Goal: Obtain resource: Download file/media

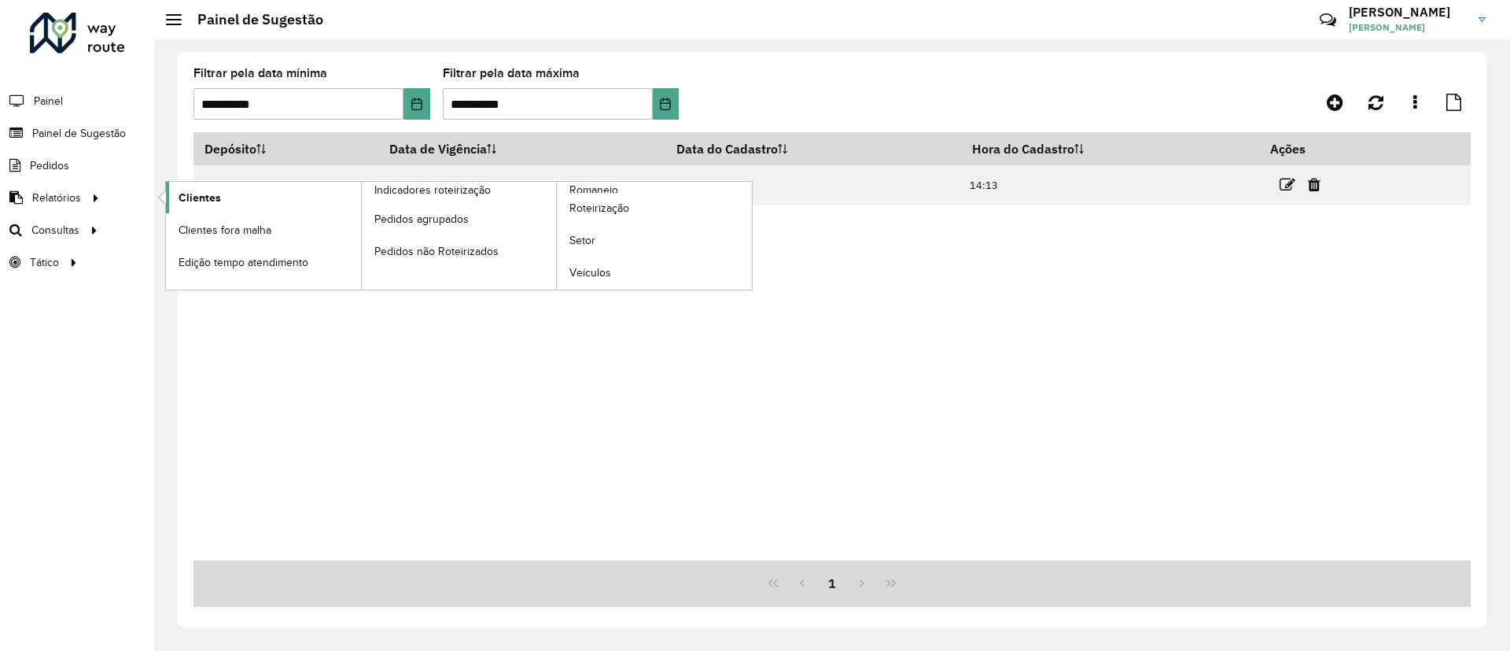
click at [198, 188] on link "Clientes" at bounding box center [263, 197] width 195 height 31
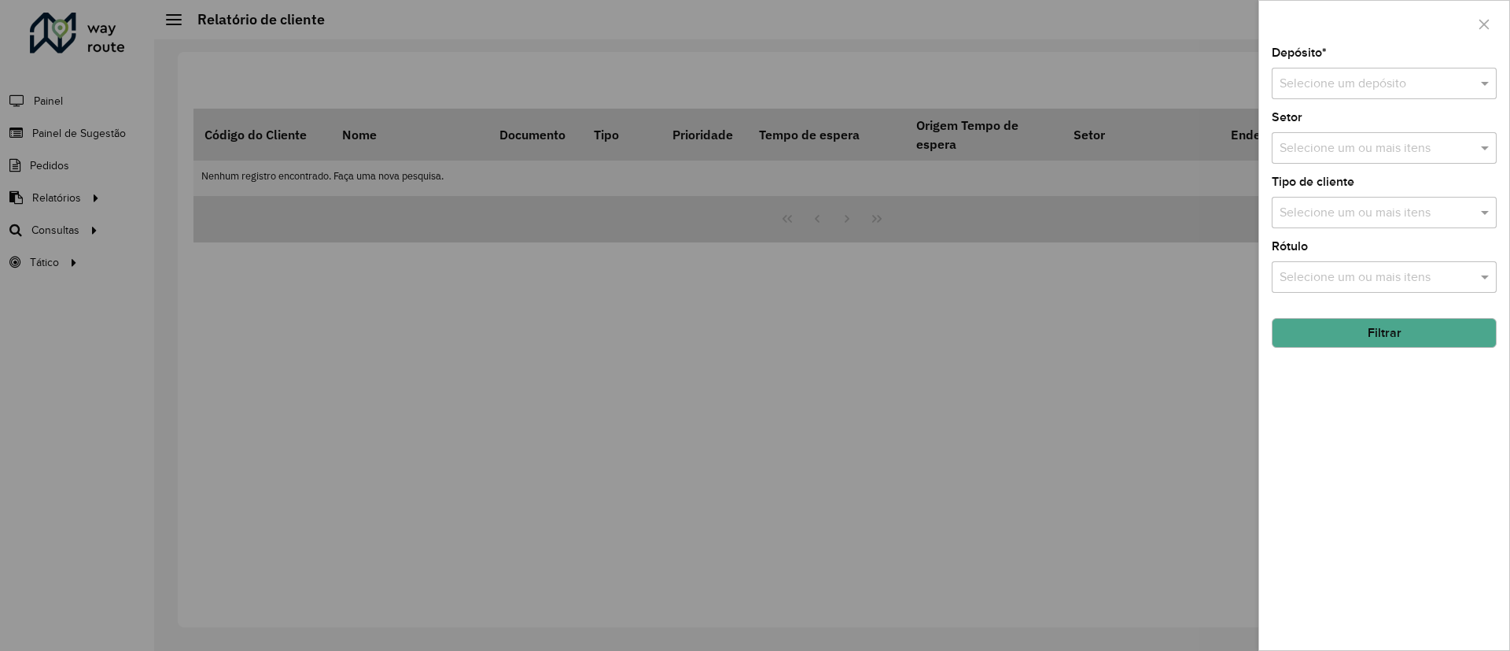
click at [1331, 92] on input "text" at bounding box center [1369, 84] width 178 height 19
click at [1333, 127] on span "CDD Campinas" at bounding box center [1320, 128] width 83 height 13
click at [1340, 205] on input "text" at bounding box center [1376, 213] width 201 height 19
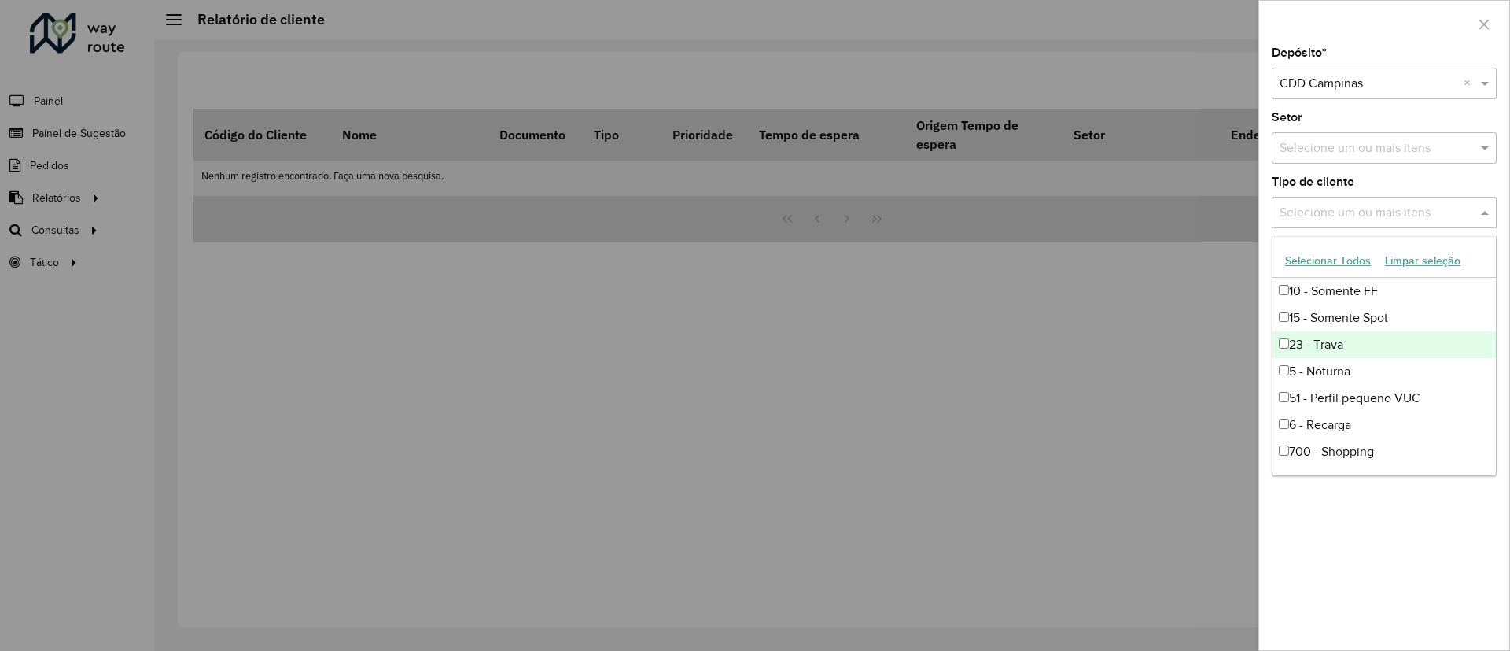
click at [1363, 348] on div "23 - Trava" at bounding box center [1384, 344] width 223 height 27
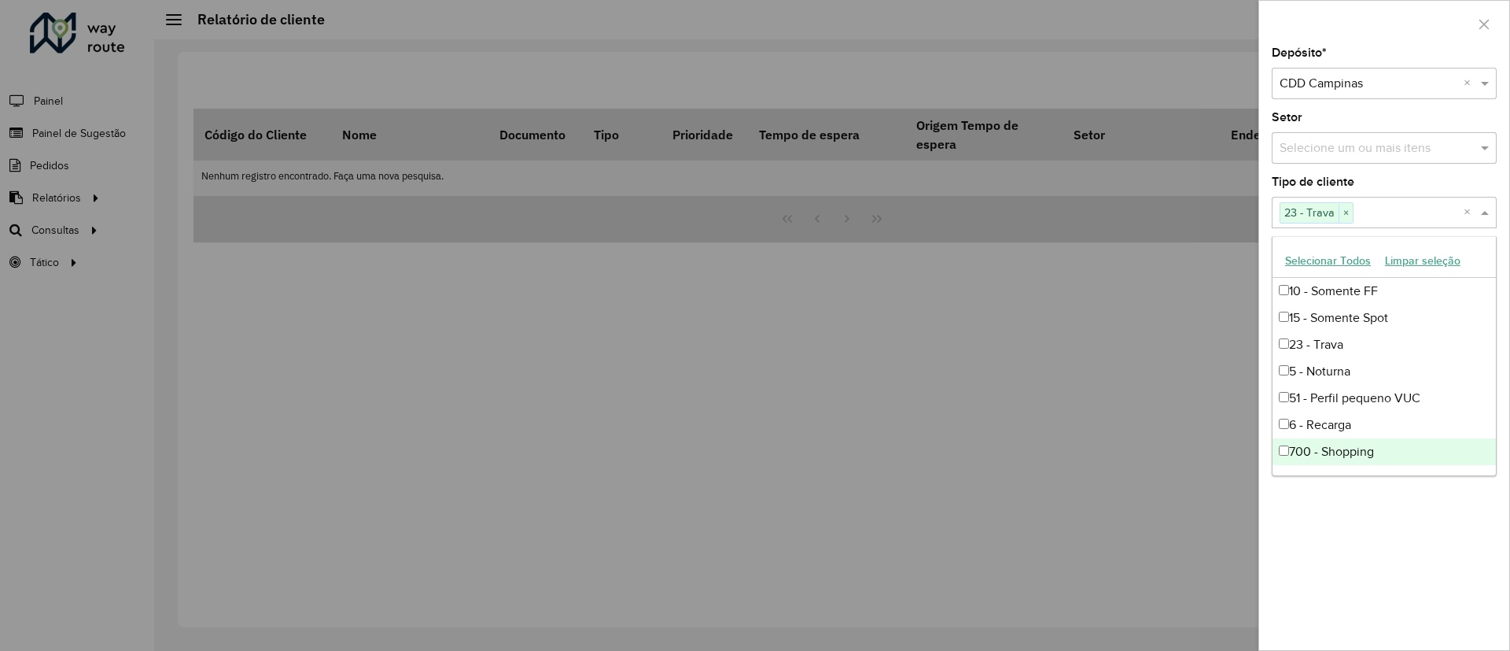
click at [1407, 529] on div "Depósito * Selecione um depósito × CDD Campinas × Setor Selecione um ou mais it…" at bounding box center [1384, 348] width 250 height 603
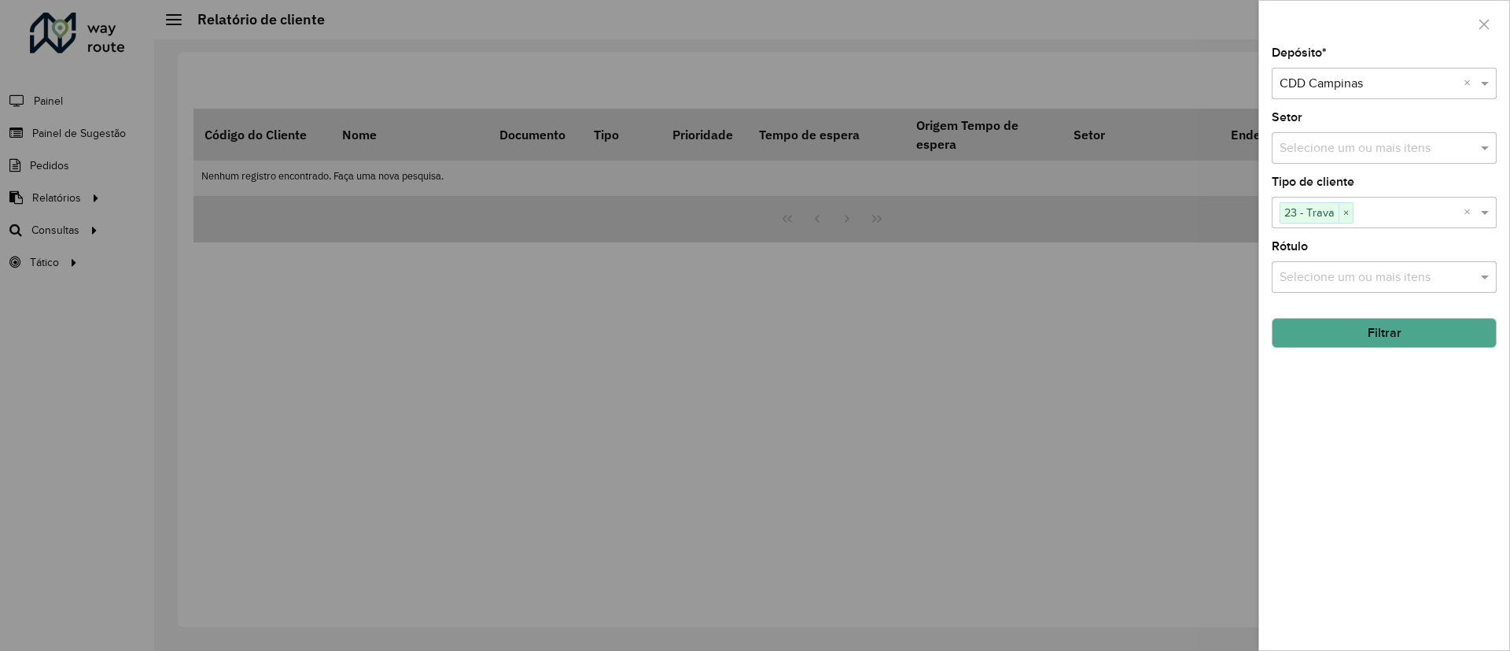
click at [1400, 327] on button "Filtrar" at bounding box center [1384, 333] width 225 height 30
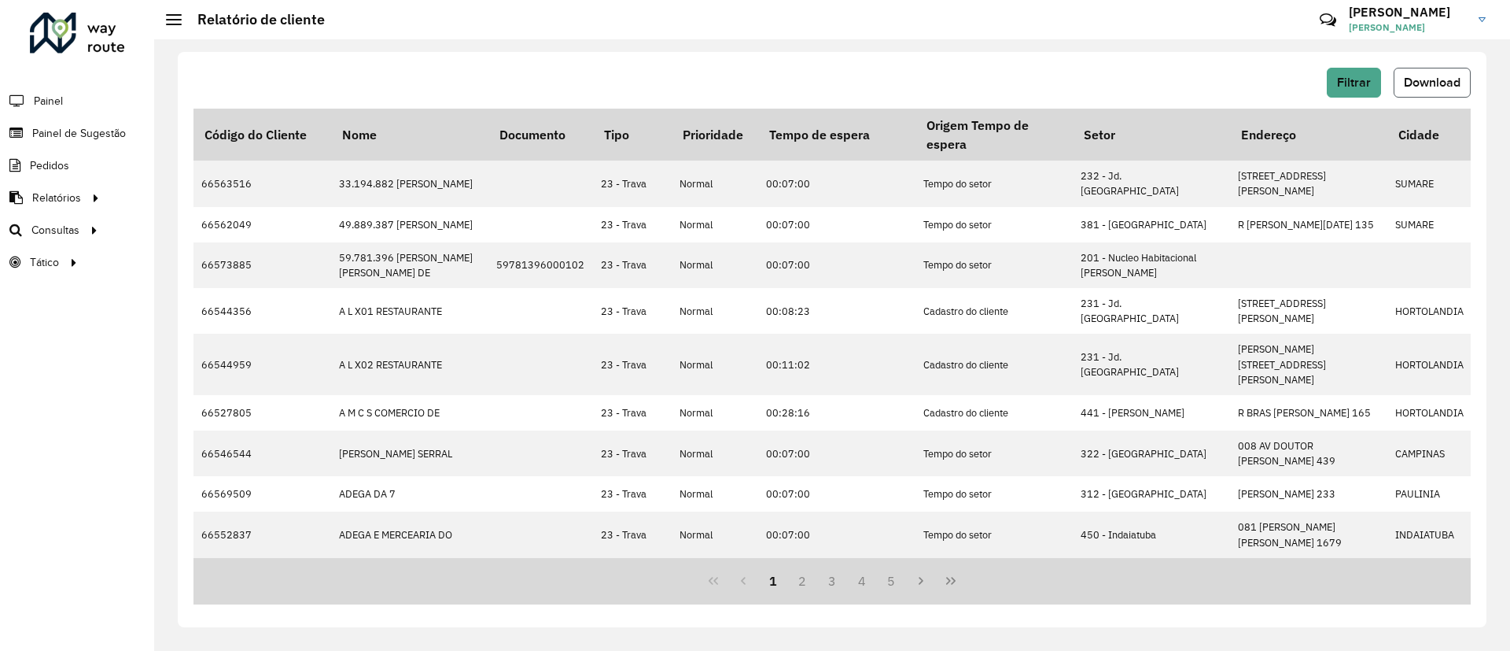
click at [1438, 69] on button "Download" at bounding box center [1432, 83] width 77 height 30
